Goal: Find specific page/section: Find specific page/section

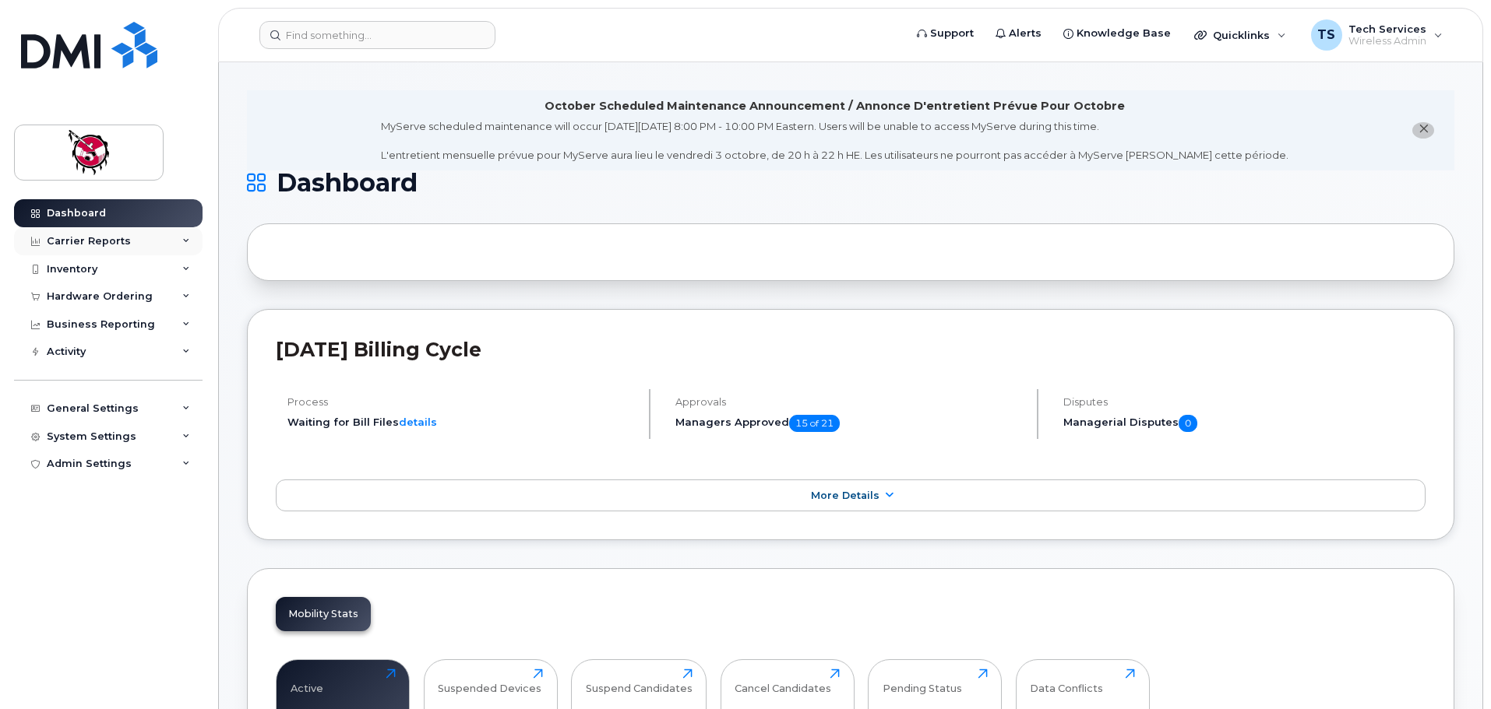
click at [79, 240] on div "Carrier Reports" at bounding box center [89, 241] width 84 height 12
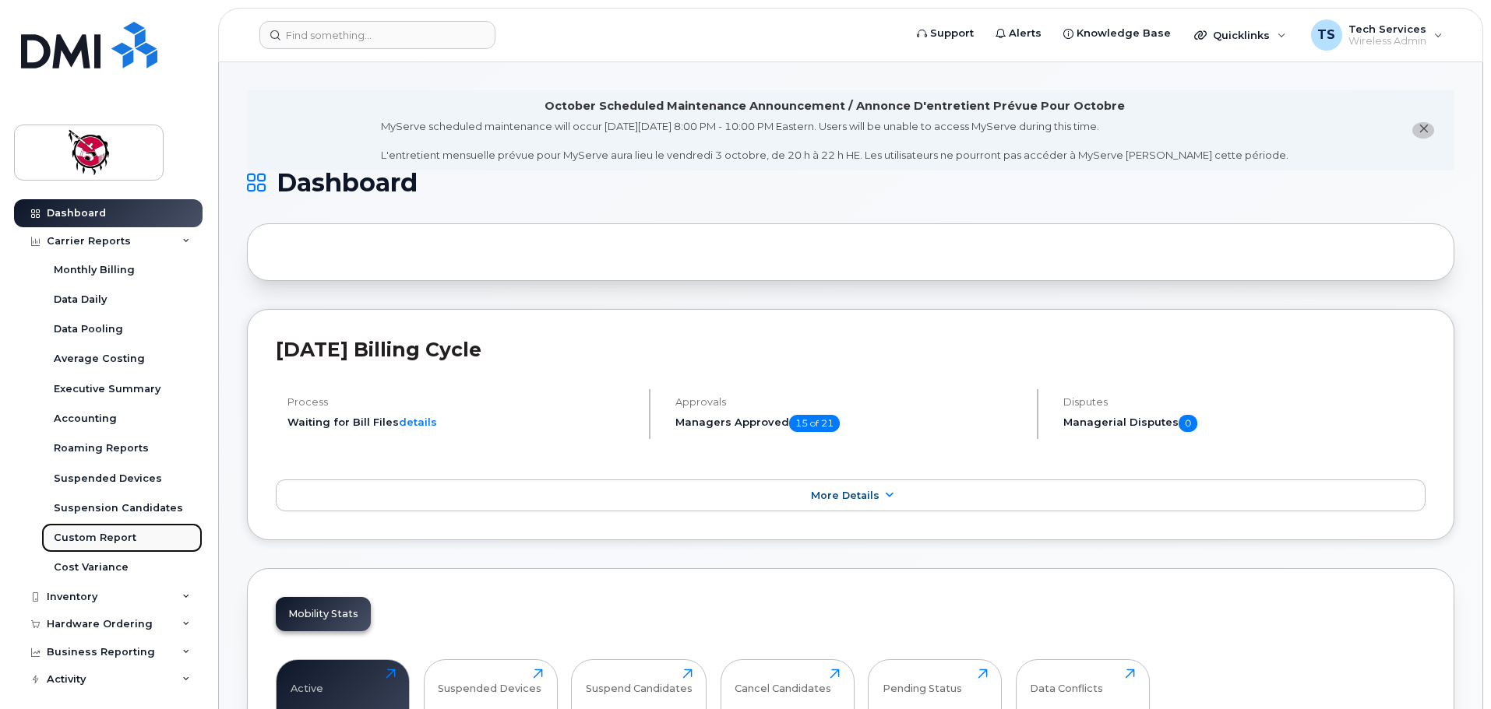
click at [118, 537] on div "Custom Report" at bounding box center [95, 538] width 83 height 14
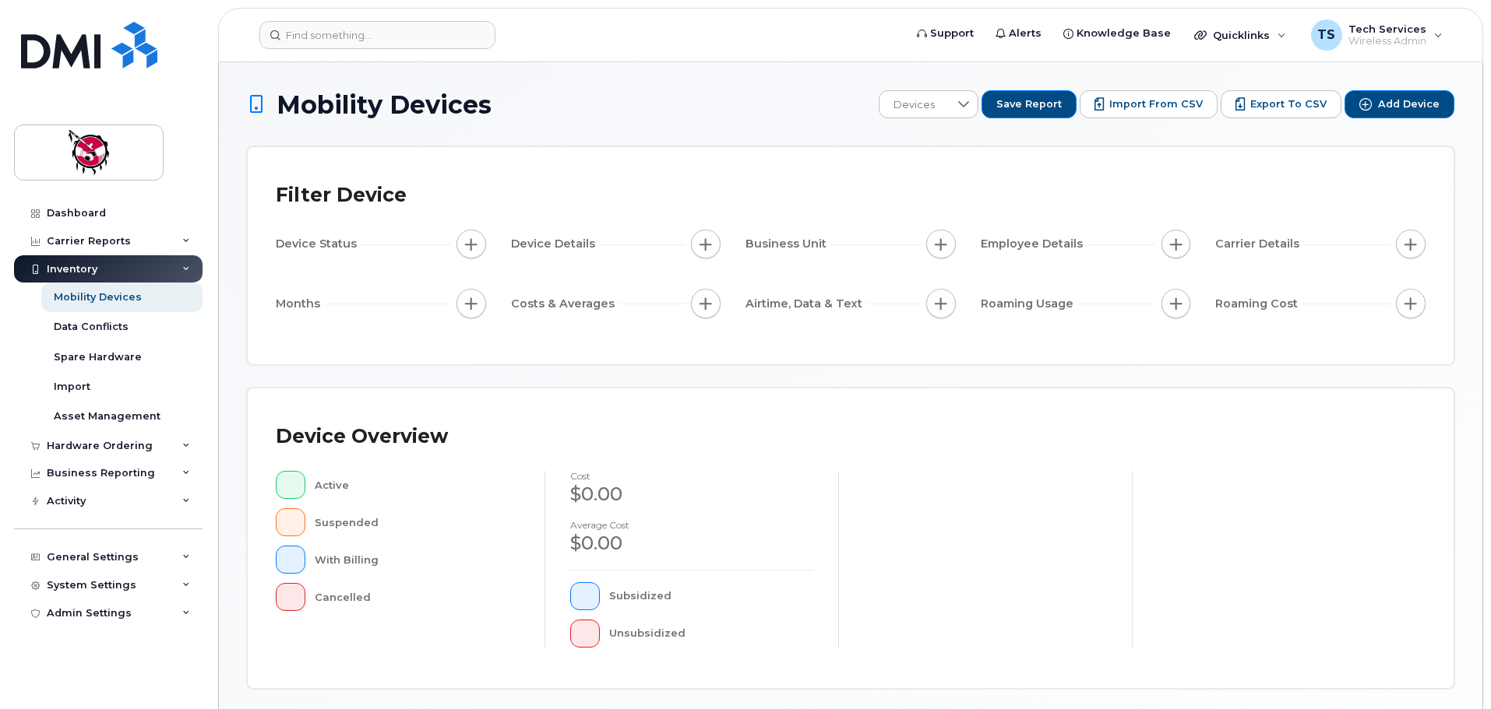
scroll to position [366, 0]
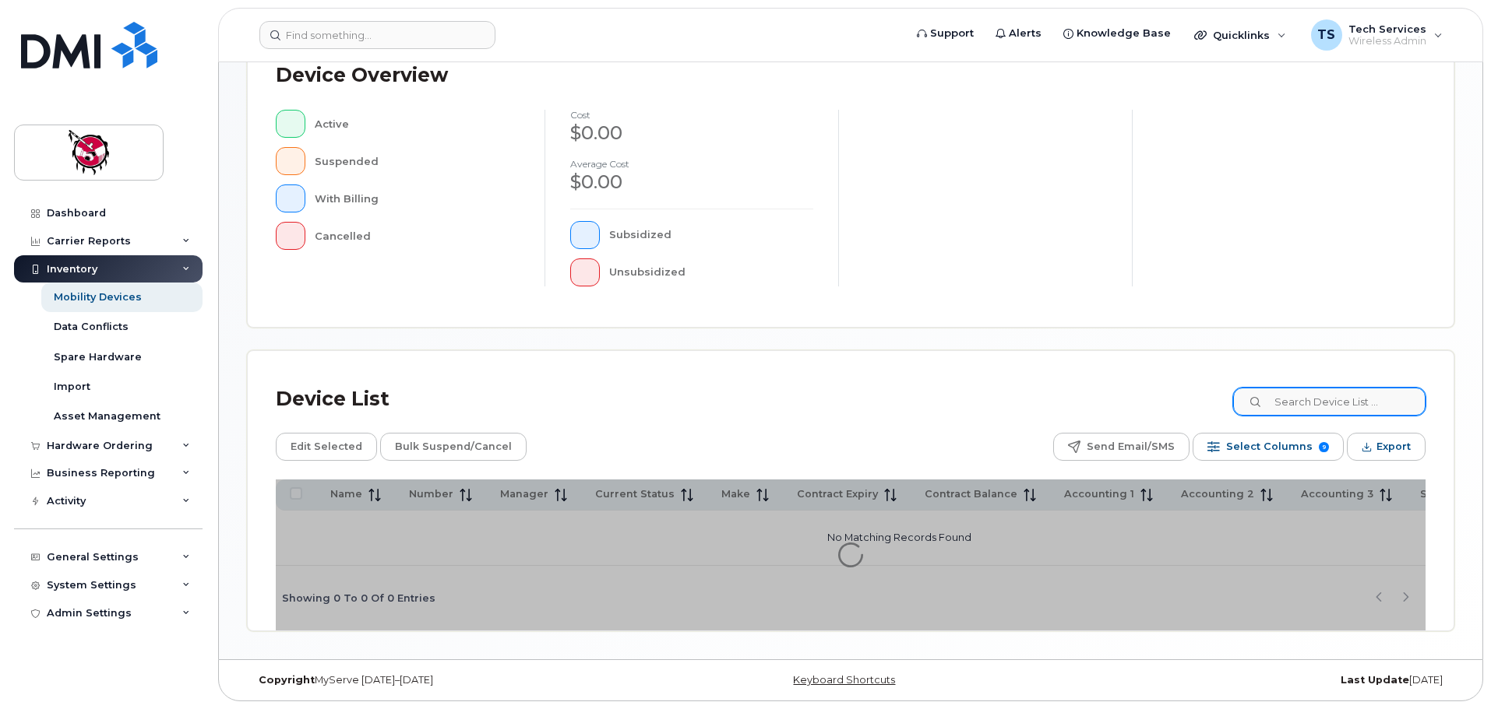
click at [1326, 402] on div "Device List Edit Selected Bulk Suspend/Cancel Send Email/SMS Select Columns 9 F…" at bounding box center [851, 491] width 1206 height 280
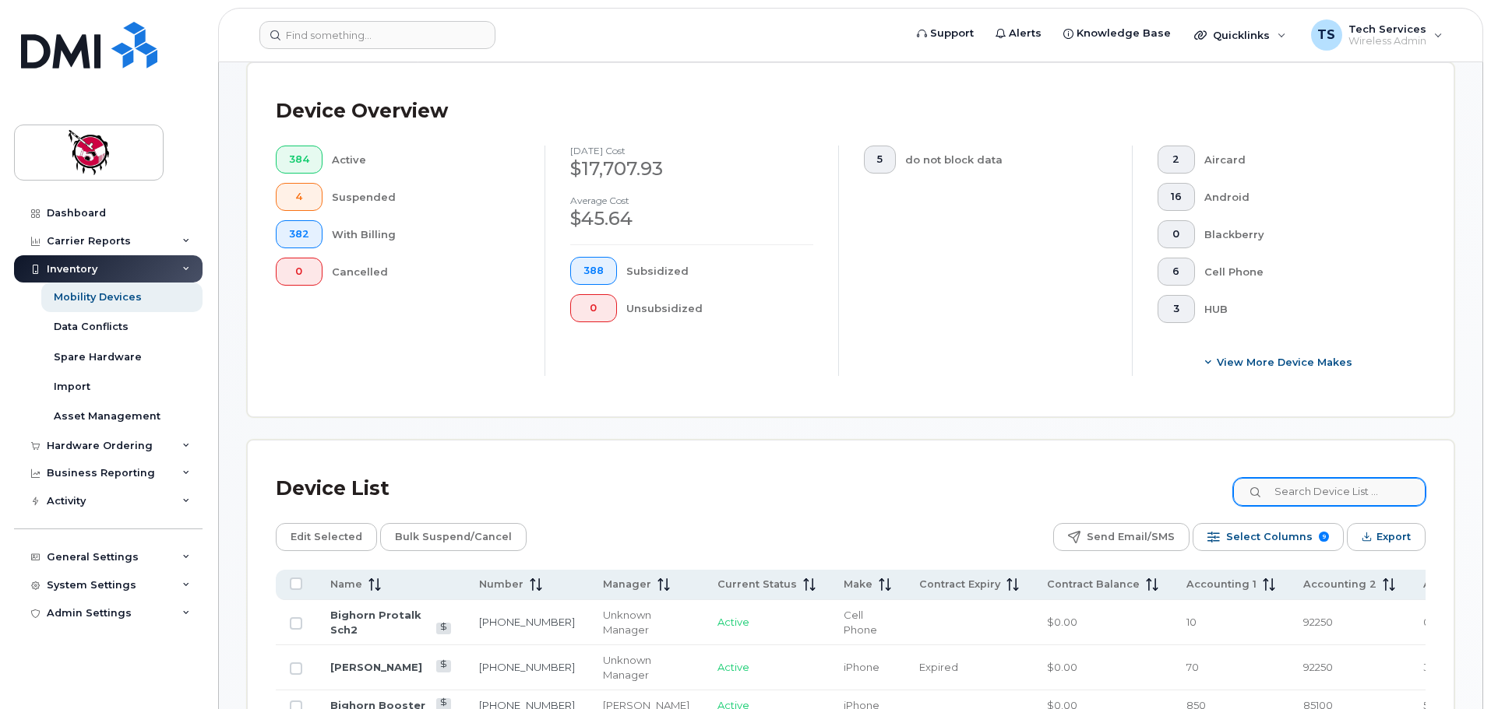
scroll to position [393, 0]
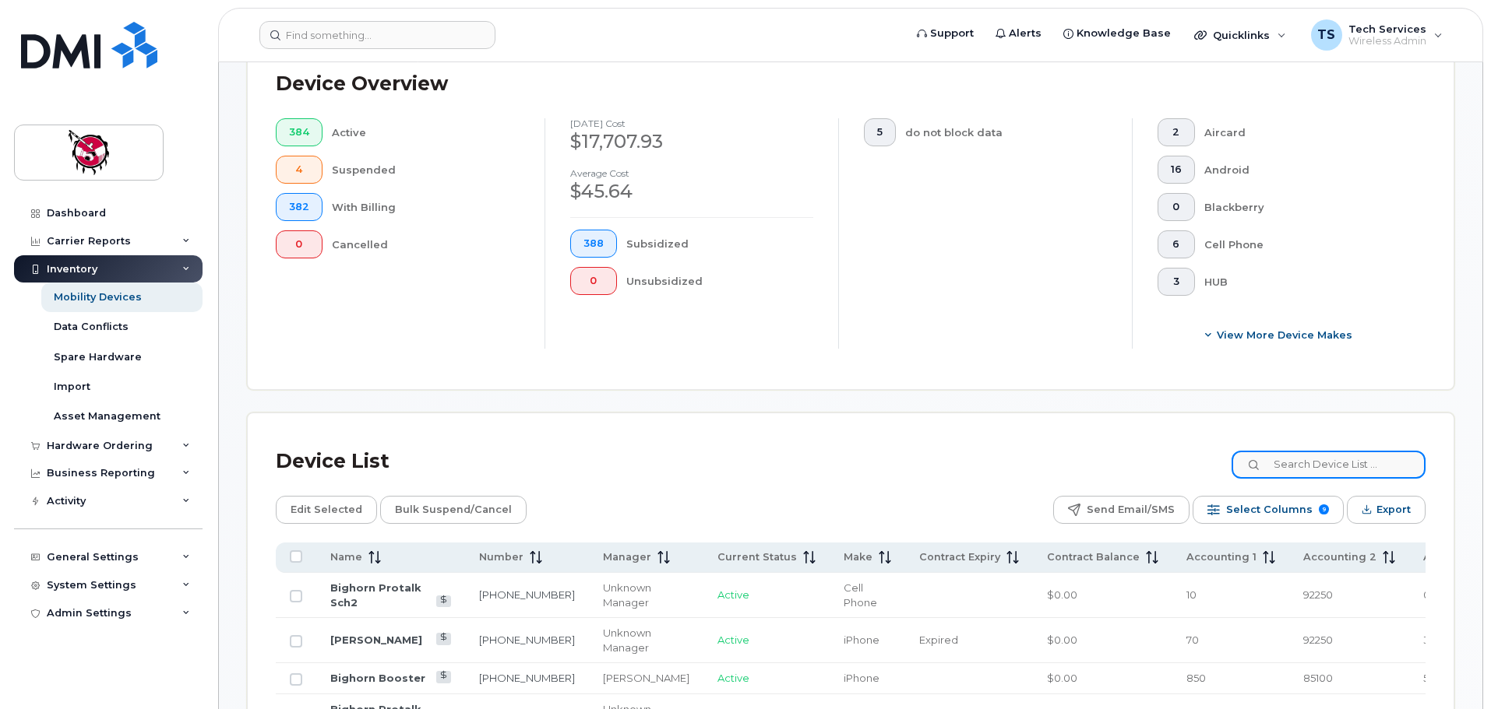
click at [1321, 451] on input at bounding box center [1328, 465] width 194 height 28
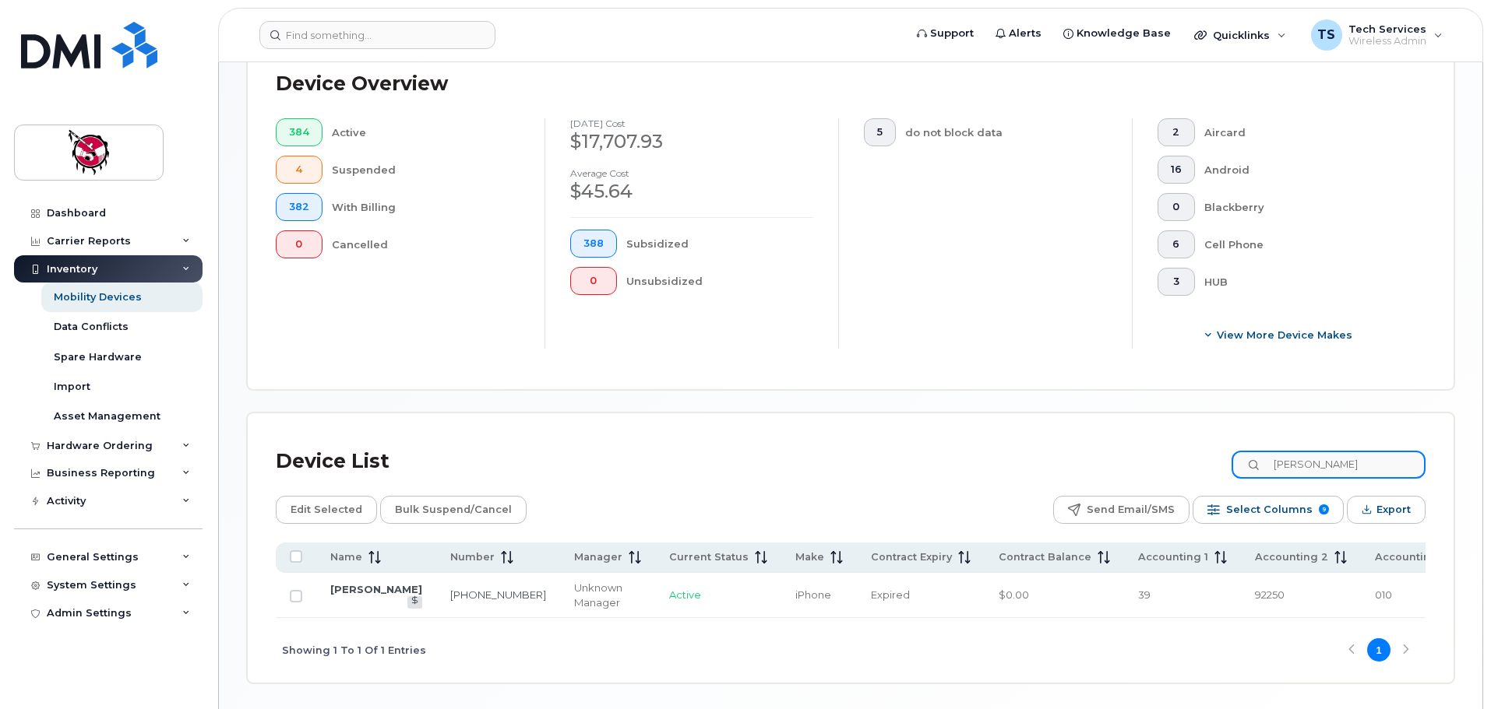
type input "esther"
click at [329, 588] on td "[PERSON_NAME]" at bounding box center [376, 595] width 120 height 45
click at [343, 588] on link "[PERSON_NAME]" at bounding box center [376, 589] width 92 height 12
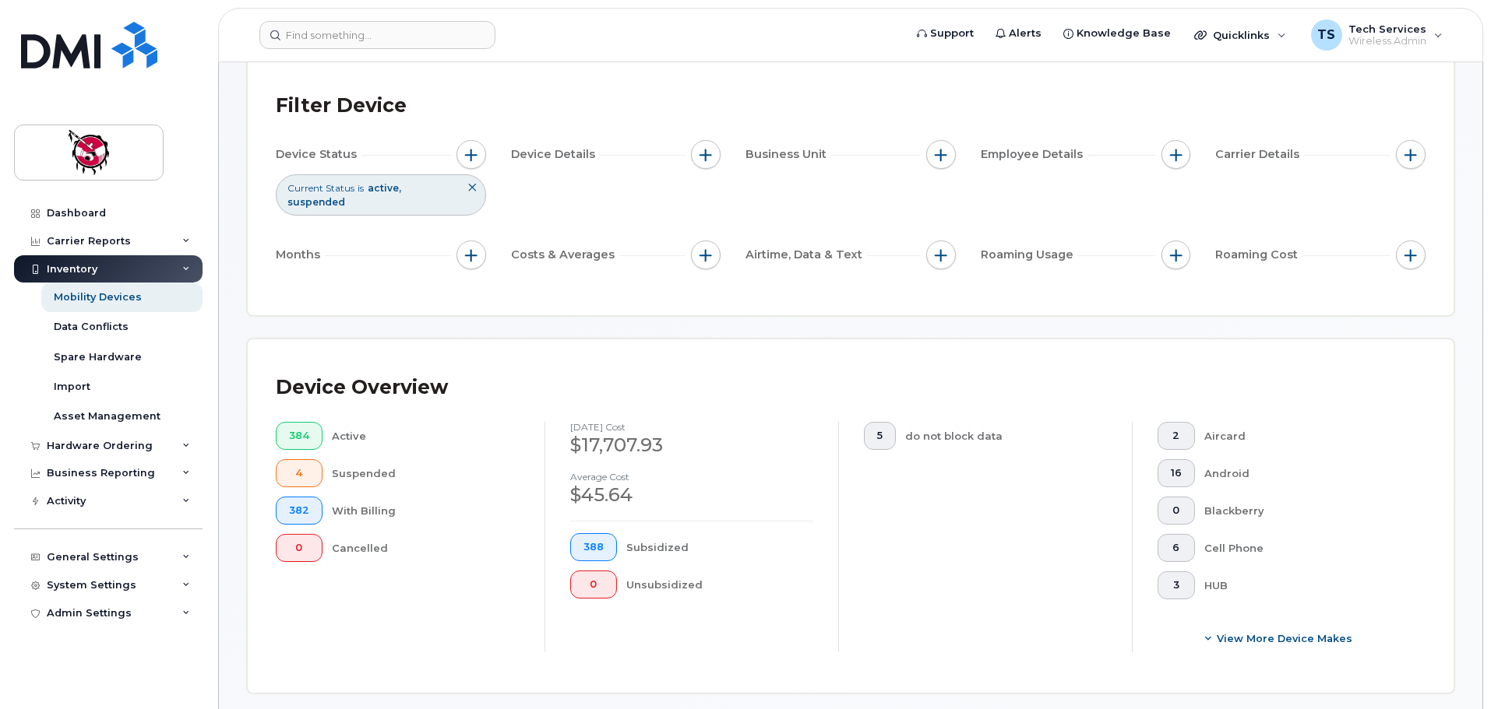
scroll to position [312, 0]
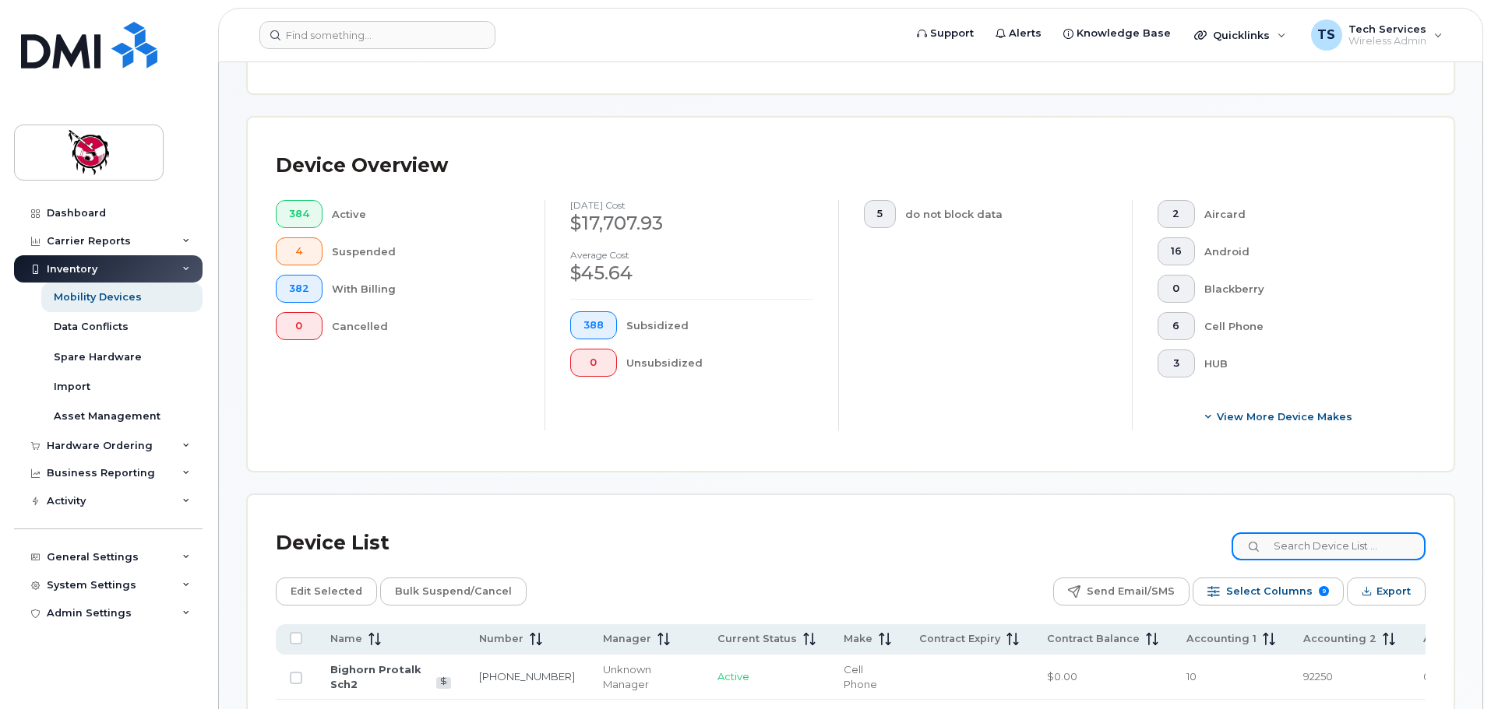
click at [1381, 533] on input at bounding box center [1328, 547] width 194 height 28
type input "esther"
